Goal: Navigation & Orientation: Find specific page/section

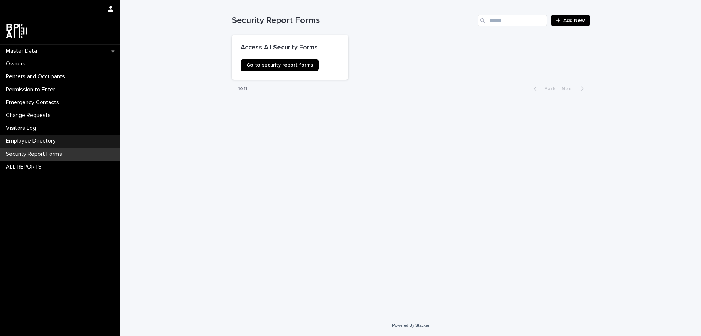
click at [53, 142] on p "Employee Directory" at bounding box center [32, 140] width 59 height 7
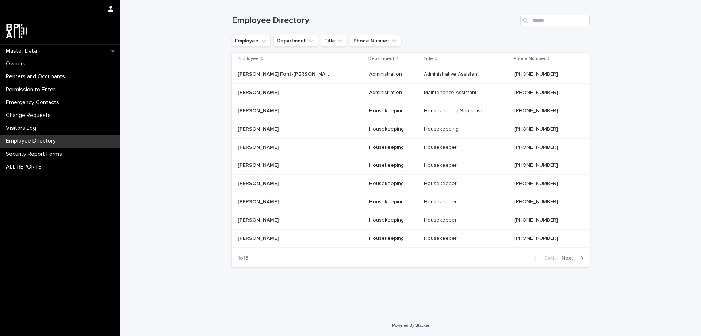
click at [582, 260] on icon "button" at bounding box center [581, 257] width 3 height 7
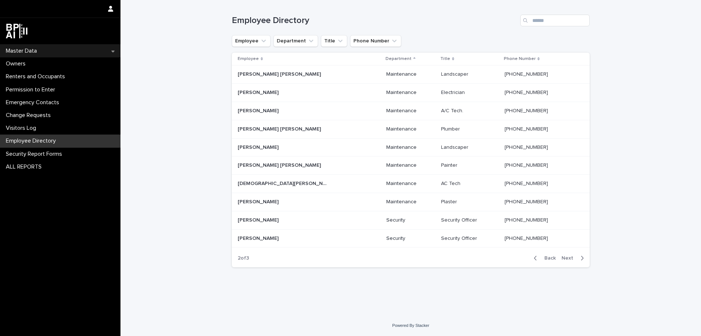
click at [11, 52] on p "Master Data" at bounding box center [23, 50] width 40 height 7
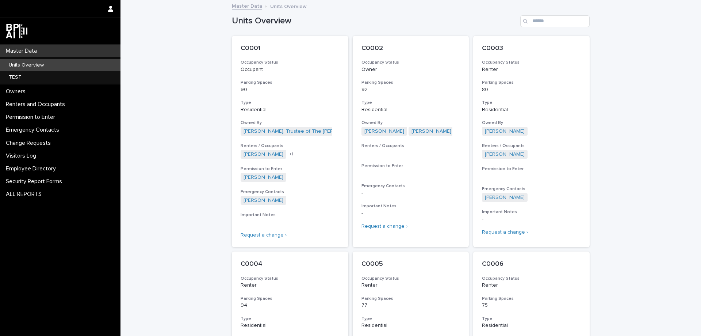
click at [14, 67] on p "Units Overview" at bounding box center [26, 65] width 47 height 6
click at [37, 181] on p "Security Report Forms" at bounding box center [35, 181] width 65 height 7
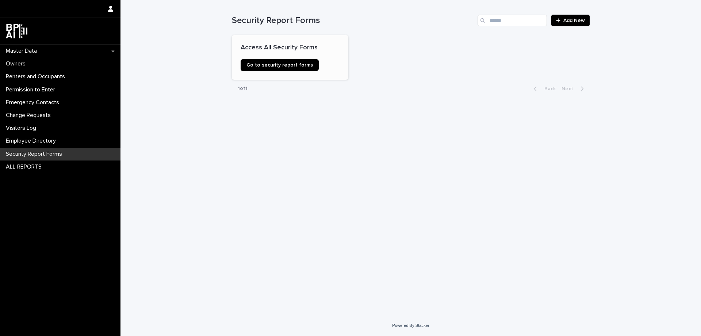
click at [280, 64] on span "Go to security report forms" at bounding box center [279, 64] width 66 height 5
